Goal: Task Accomplishment & Management: Complete application form

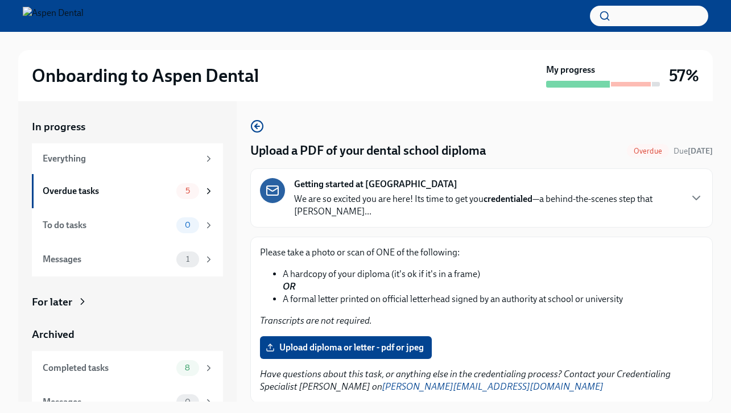
scroll to position [38, 0]
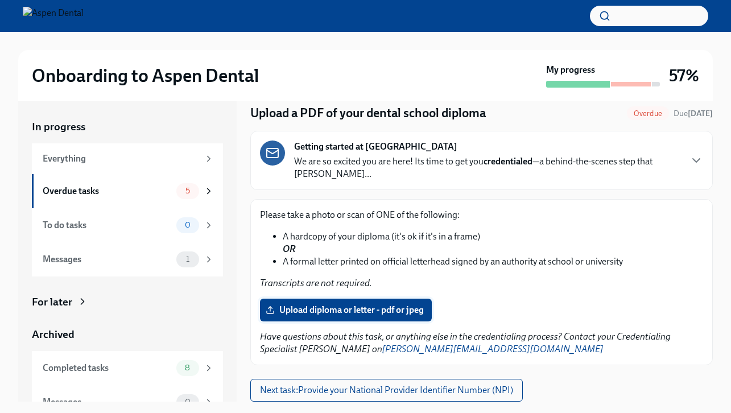
click at [324, 307] on span "Upload diploma or letter - pdf or jpeg" at bounding box center [346, 309] width 156 height 11
click at [0, 0] on input "Upload diploma or letter - pdf or jpeg" at bounding box center [0, 0] width 0 height 0
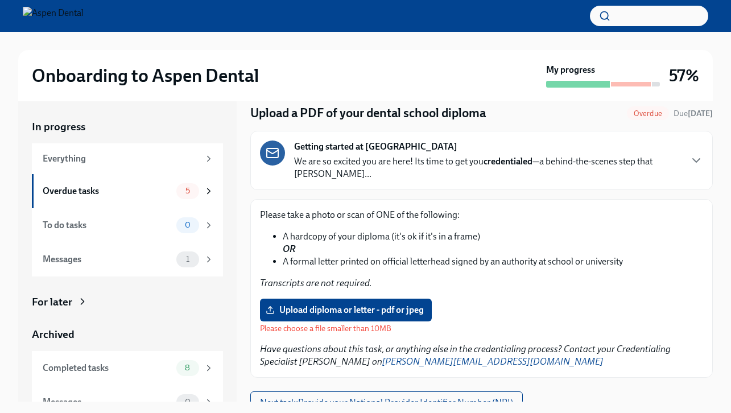
scroll to position [50, 0]
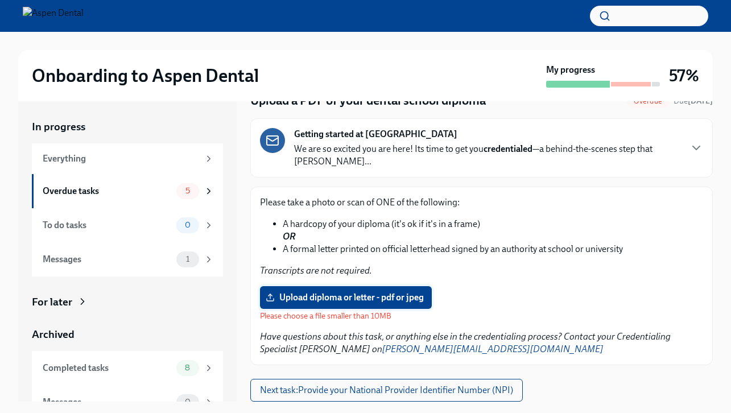
click at [367, 292] on span "Upload diploma or letter - pdf or jpeg" at bounding box center [346, 297] width 156 height 11
click at [0, 0] on input "Upload diploma or letter - pdf or jpeg" at bounding box center [0, 0] width 0 height 0
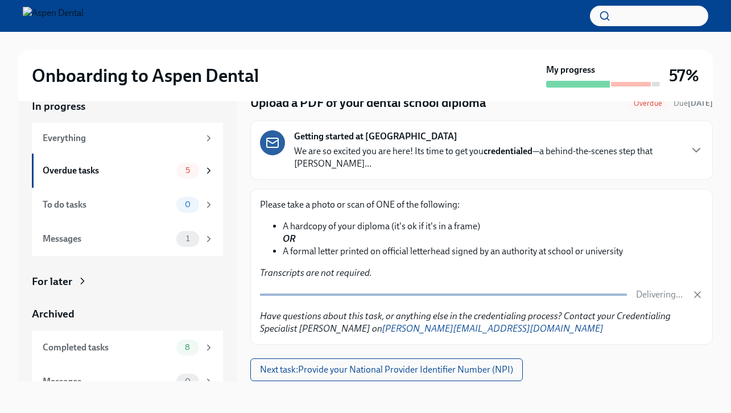
scroll to position [38, 0]
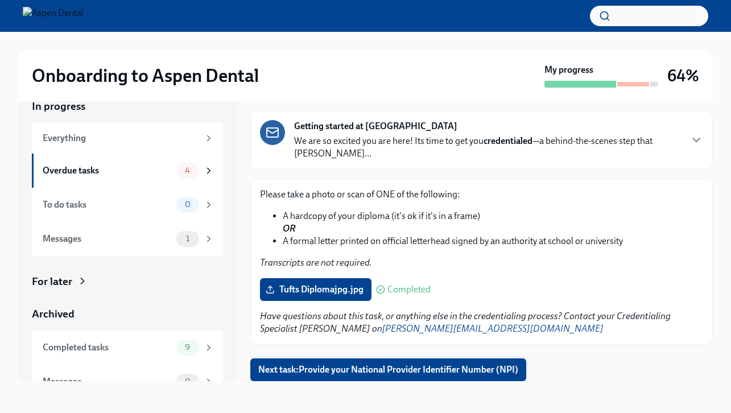
click at [334, 366] on span "Next task : Provide your National Provider Identifier Number (NPI)" at bounding box center [388, 369] width 260 height 11
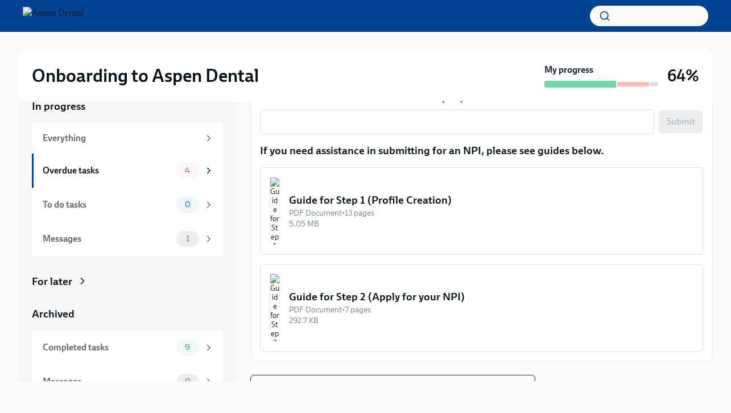
scroll to position [172, 0]
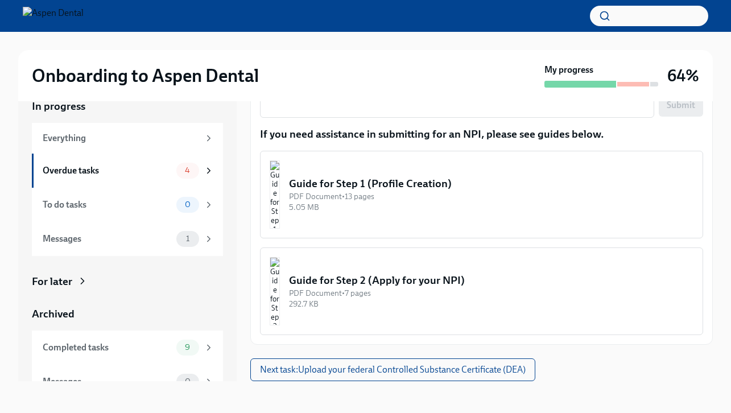
click at [383, 192] on div "PDF Document • 13 pages" at bounding box center [491, 196] width 404 height 11
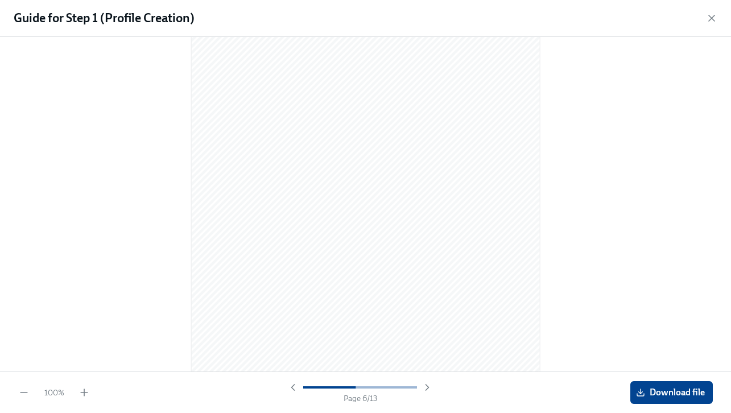
scroll to position [3270, 0]
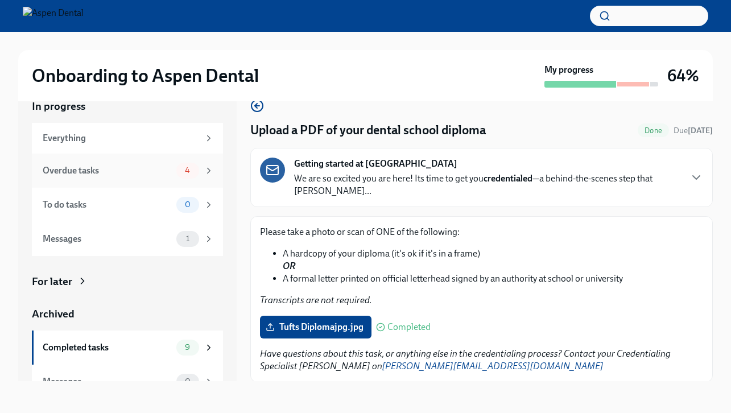
click at [173, 173] on div "Overdue tasks 4" at bounding box center [128, 171] width 171 height 16
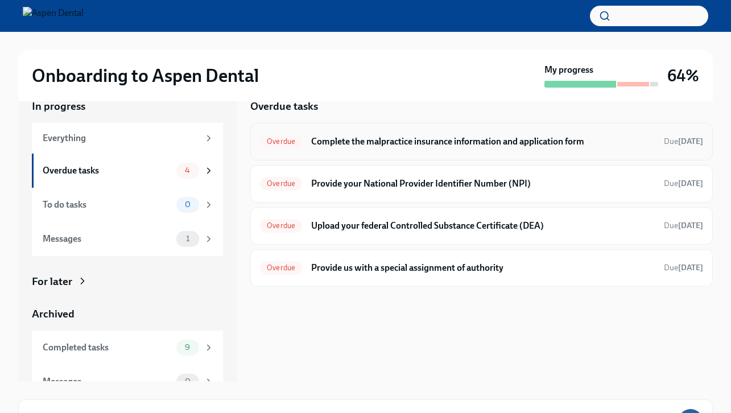
click at [447, 145] on h6 "Complete the malpractice insurance information and application form" at bounding box center [483, 141] width 344 height 13
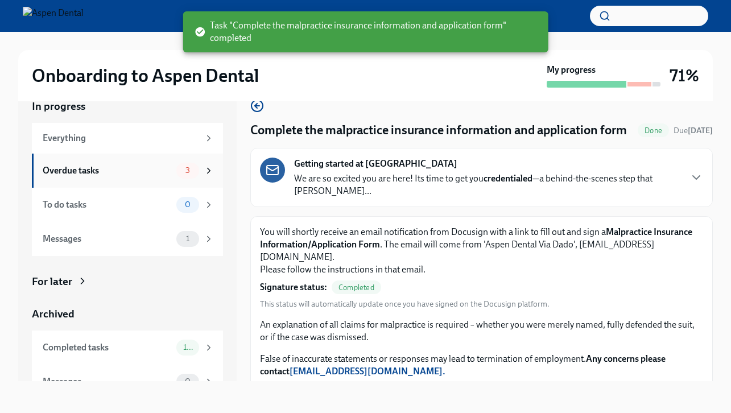
click at [125, 161] on div "Overdue tasks 3" at bounding box center [127, 171] width 191 height 34
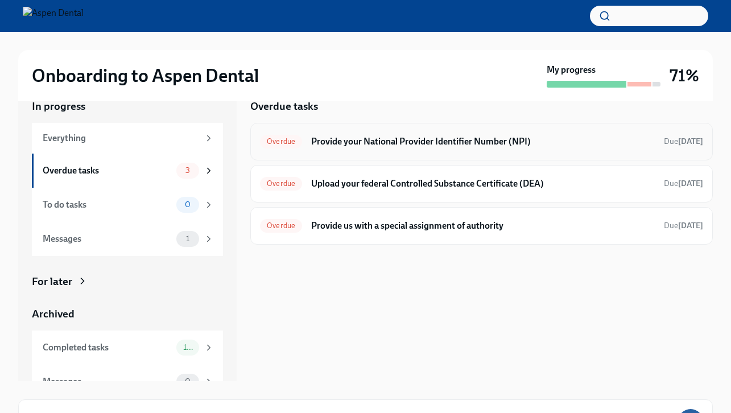
click at [473, 139] on h6 "Provide your National Provider Identifier Number (NPI)" at bounding box center [483, 141] width 344 height 13
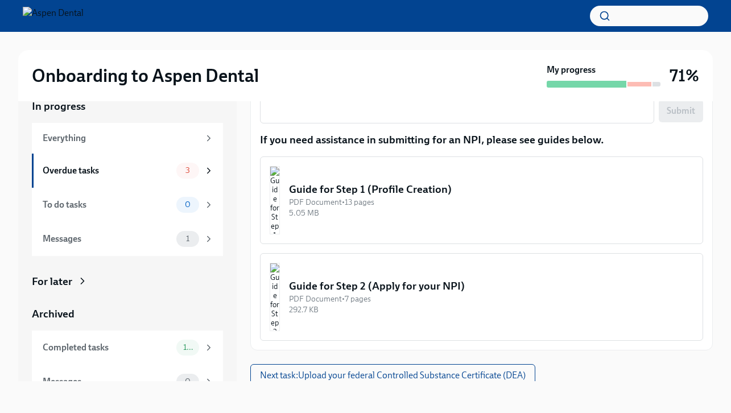
scroll to position [171, 0]
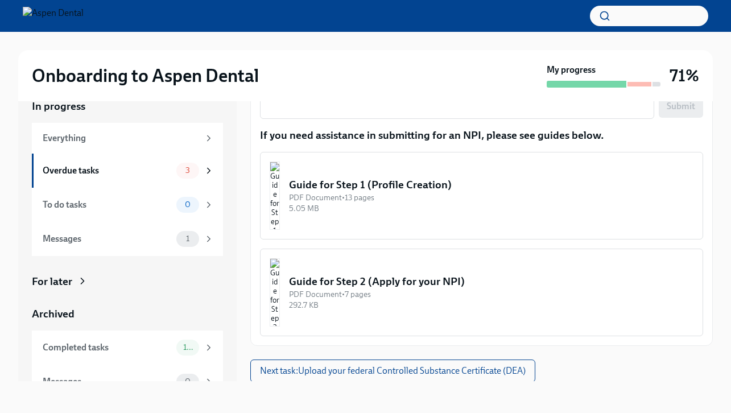
click at [387, 190] on div "Guide for Step 1 (Profile Creation)" at bounding box center [491, 184] width 404 height 15
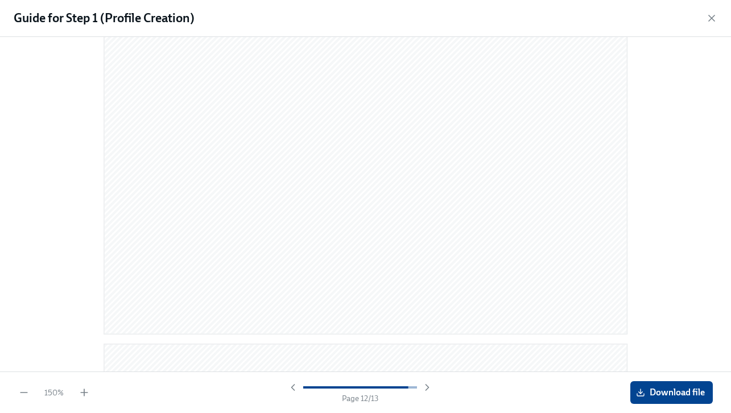
scroll to position [7017, 0]
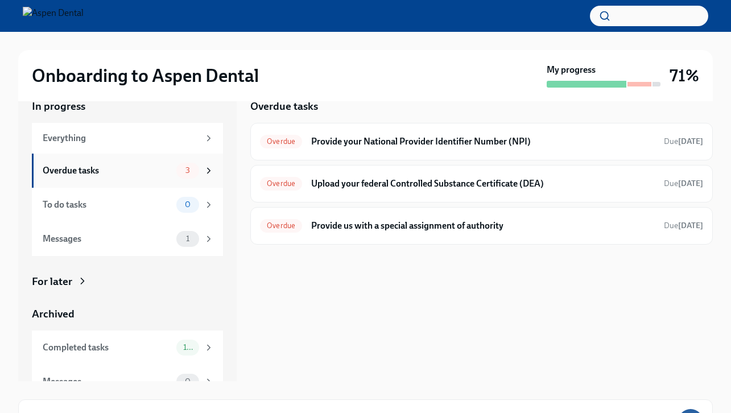
click at [131, 161] on div "Overdue tasks 3" at bounding box center [127, 171] width 191 height 34
click at [205, 174] on icon at bounding box center [209, 171] width 10 height 10
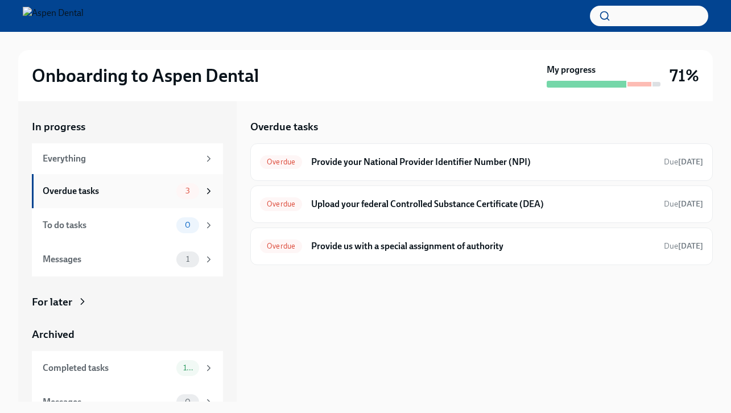
click at [152, 195] on div "Overdue tasks" at bounding box center [107, 191] width 129 height 13
click at [466, 158] on h6 "Provide your National Provider Identifier Number (NPI)" at bounding box center [483, 162] width 344 height 13
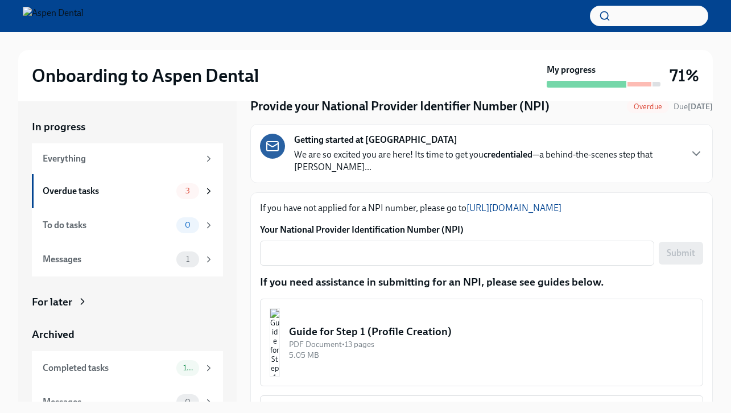
scroll to position [45, 0]
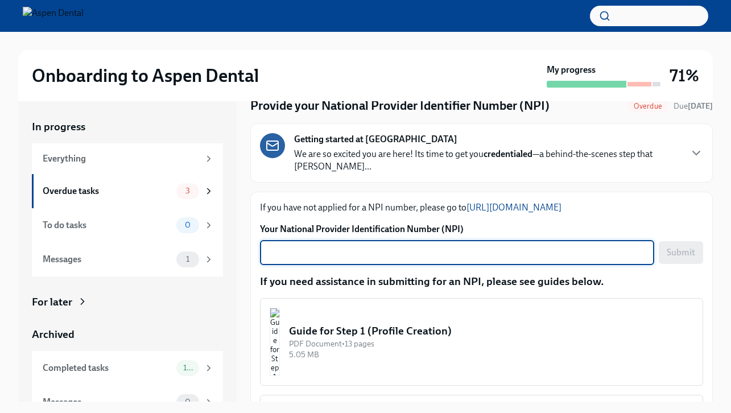
click at [345, 254] on textarea "Your National Provider Identification Number (NPI)" at bounding box center [457, 253] width 380 height 14
type textarea "1366065526"
click at [681, 247] on button "Submit" at bounding box center [681, 252] width 44 height 23
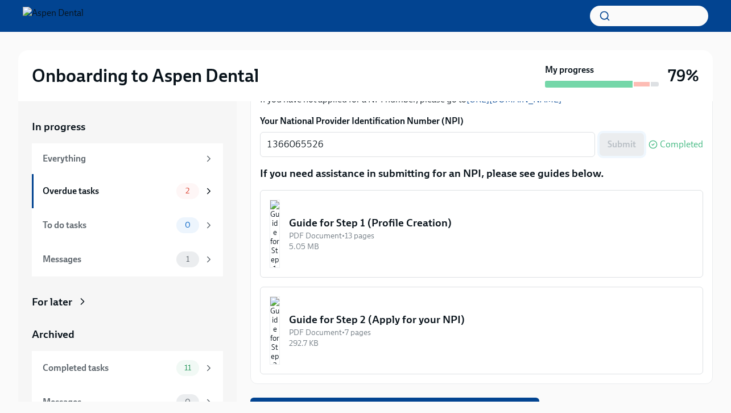
scroll to position [172, 0]
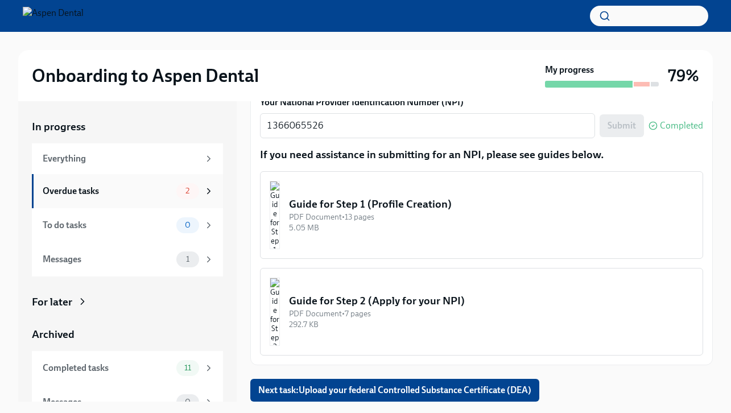
click at [164, 191] on div "Overdue tasks" at bounding box center [107, 191] width 129 height 13
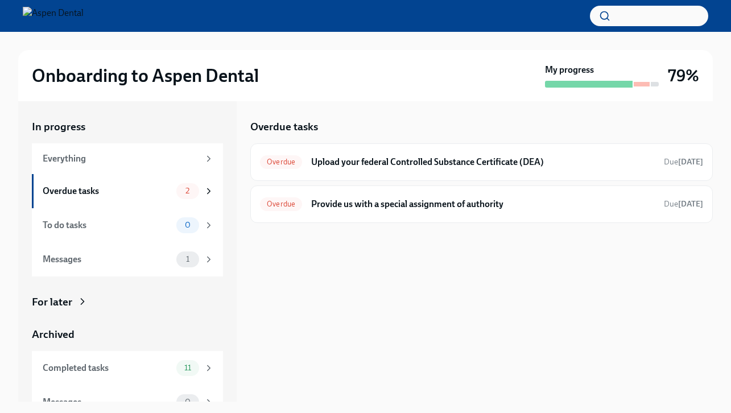
click at [375, 247] on div "Overdue tasks Overdue Upload your federal Controlled Substance Certificate (DEA…" at bounding box center [481, 251] width 462 height 300
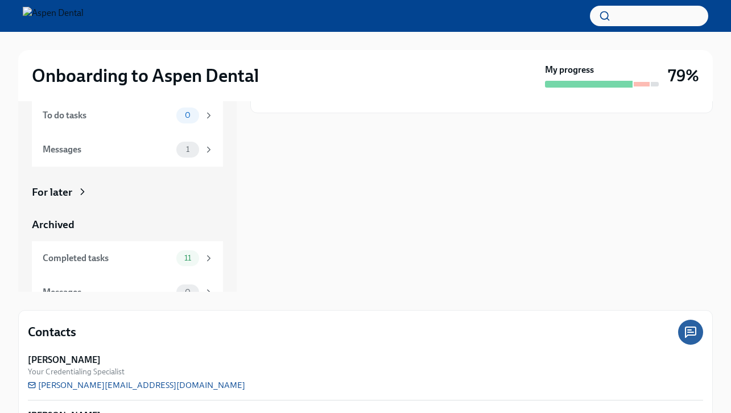
scroll to position [167, 0]
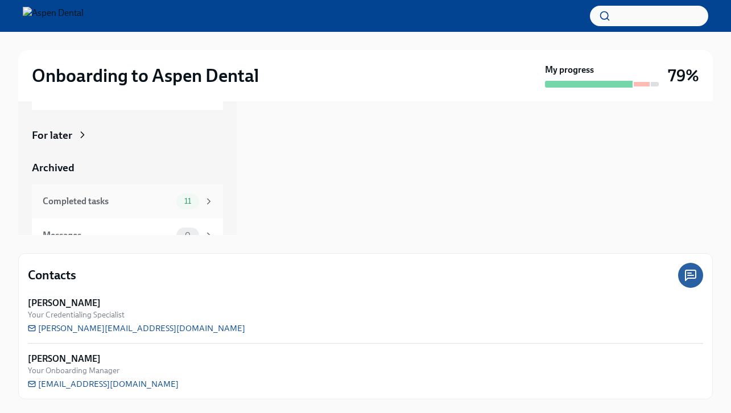
click at [169, 201] on div "Completed tasks" at bounding box center [107, 201] width 129 height 13
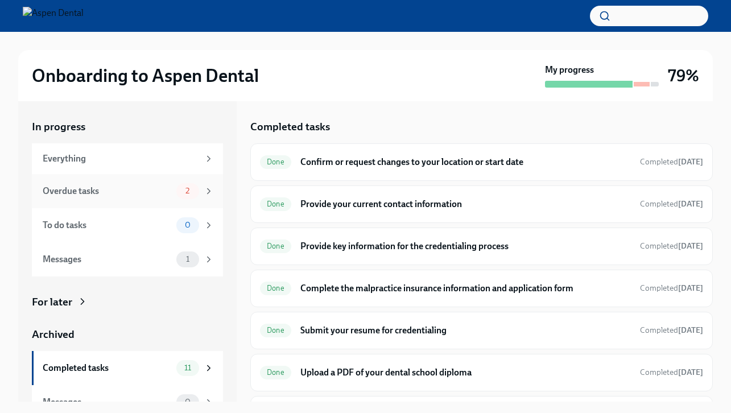
click at [162, 189] on div "Overdue tasks" at bounding box center [107, 191] width 129 height 13
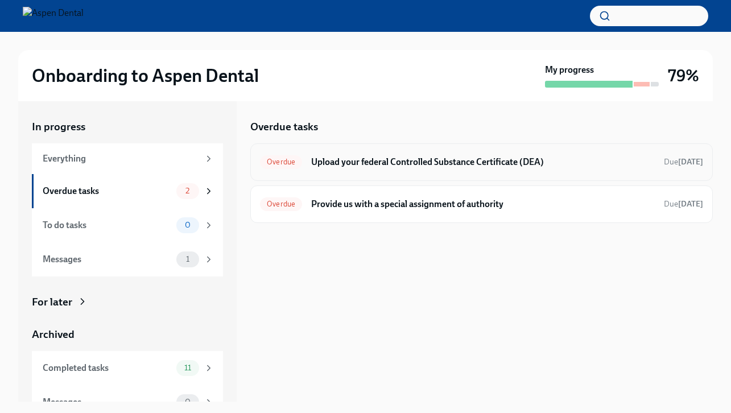
click at [357, 155] on div "Overdue Upload your federal Controlled Substance Certificate (DEA) Due [DATE]" at bounding box center [481, 162] width 443 height 18
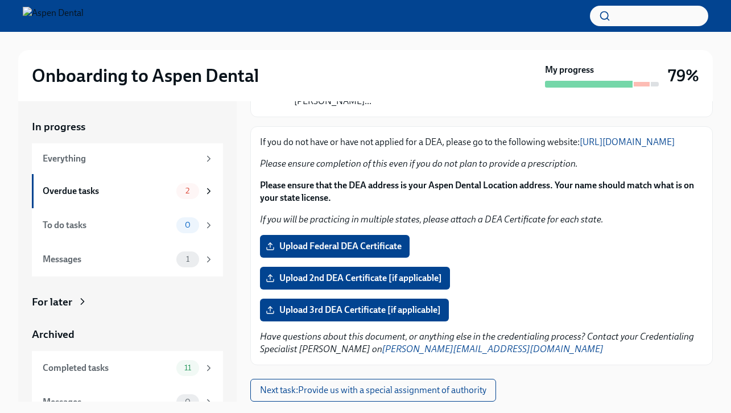
scroll to position [123, 0]
